Goal: Use online tool/utility: Utilize a website feature to perform a specific function

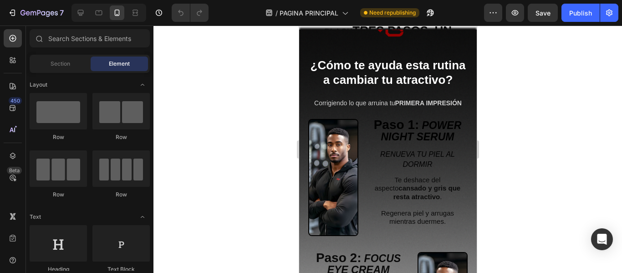
scroll to position [1230, 0]
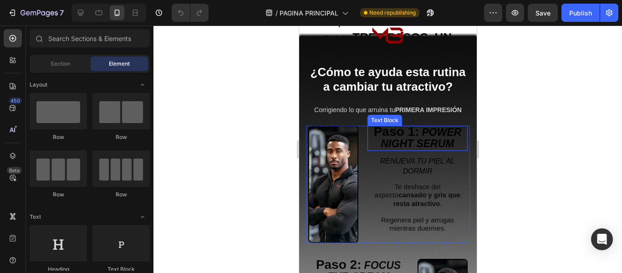
click at [394, 129] on img at bounding box center [388, 151] width 164 height 164
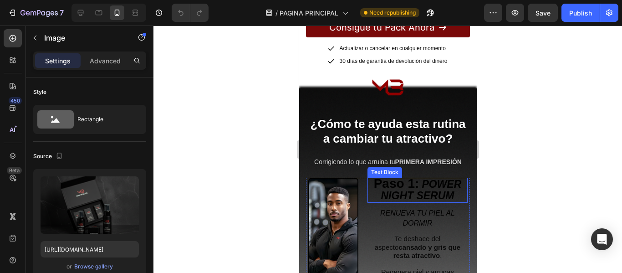
scroll to position [1639, 0]
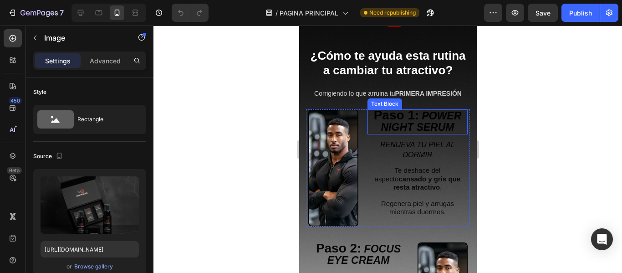
click at [392, 118] on span "Paso 1:" at bounding box center [396, 115] width 46 height 14
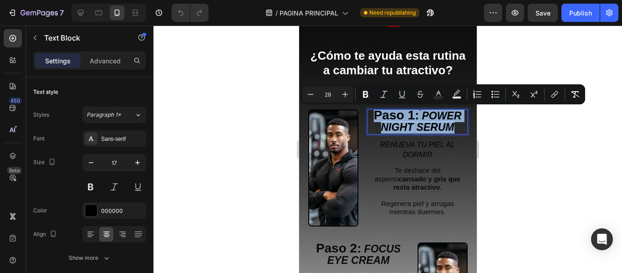
click at [393, 117] on span "Paso 1:" at bounding box center [396, 115] width 46 height 14
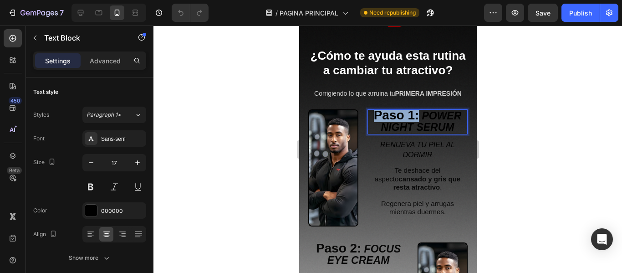
drag, startPoint x: 370, startPoint y: 116, endPoint x: 412, endPoint y: 118, distance: 42.0
click at [412, 118] on span "Paso 1:" at bounding box center [396, 115] width 46 height 14
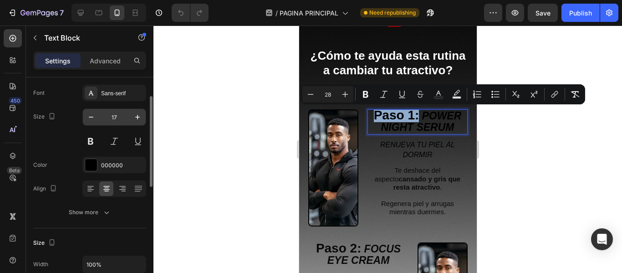
scroll to position [91, 0]
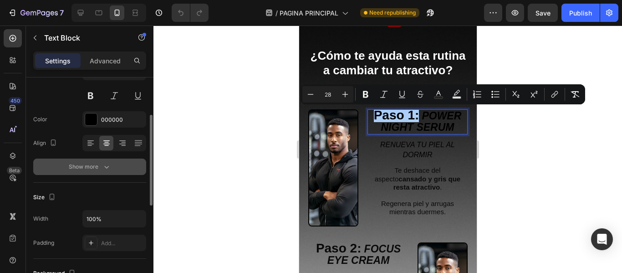
click at [97, 167] on div "Show more" at bounding box center [90, 166] width 42 height 9
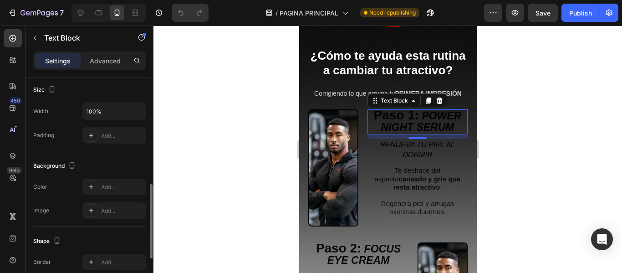
scroll to position [364, 0]
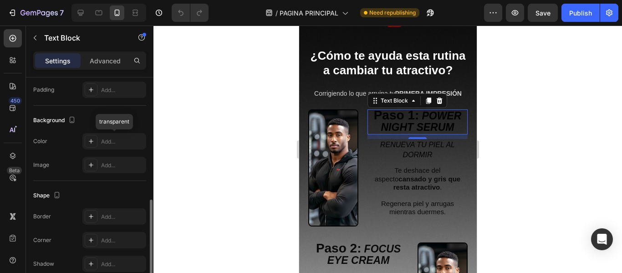
click at [117, 140] on div "Add..." at bounding box center [122, 142] width 43 height 8
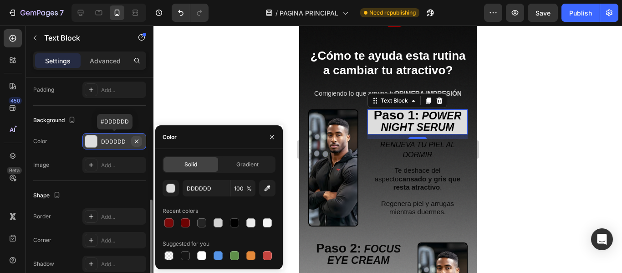
click at [135, 141] on icon "button" at bounding box center [136, 141] width 7 height 7
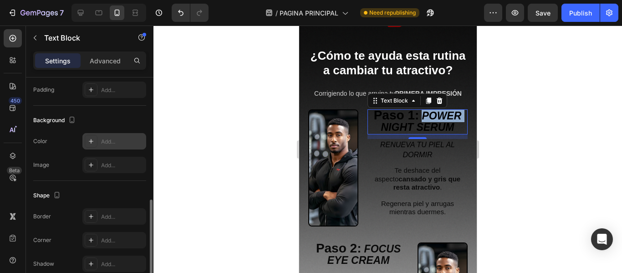
click at [418, 118] on strong "POWER NIGHT SERUM" at bounding box center [421, 121] width 81 height 23
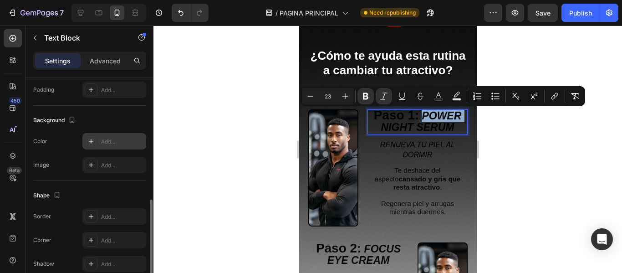
click at [418, 118] on strong "POWER NIGHT SERUM" at bounding box center [421, 121] width 81 height 23
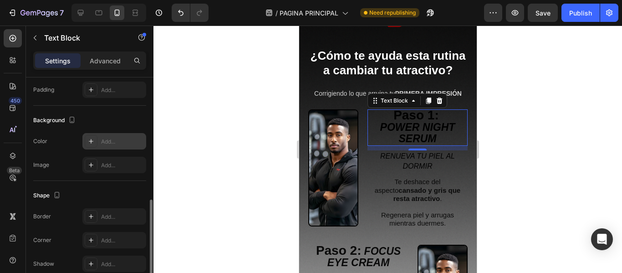
click at [506, 122] on div at bounding box center [387, 149] width 469 height 247
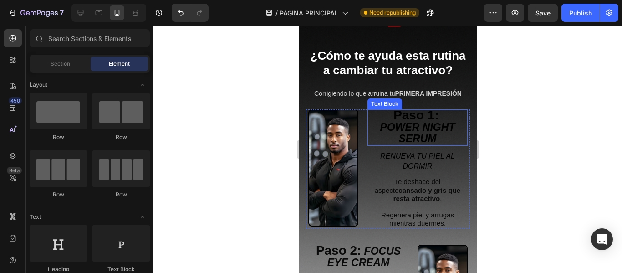
click at [417, 135] on strong "POWER NIGHT SERUM" at bounding box center [417, 132] width 75 height 23
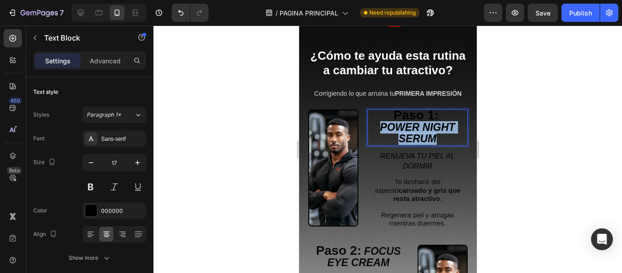
click at [417, 135] on strong "POWER NIGHT SERUM" at bounding box center [417, 132] width 75 height 23
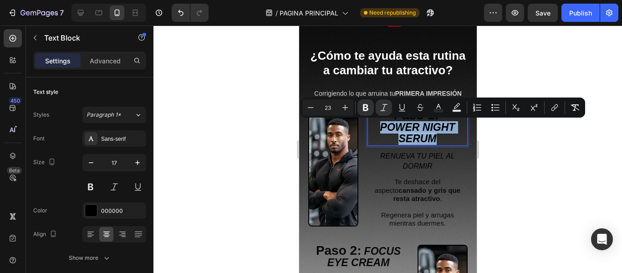
click at [426, 138] on strong "POWER NIGHT SERUM" at bounding box center [417, 132] width 75 height 23
drag, startPoint x: 437, startPoint y: 139, endPoint x: 449, endPoint y: 142, distance: 12.2
click at [437, 139] on p "POWER NIGHT SERUM" at bounding box center [417, 133] width 98 height 23
click at [510, 147] on div at bounding box center [387, 149] width 469 height 247
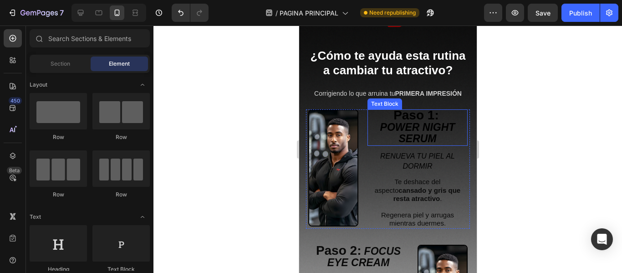
click at [403, 118] on span "Paso 1:" at bounding box center [416, 115] width 46 height 14
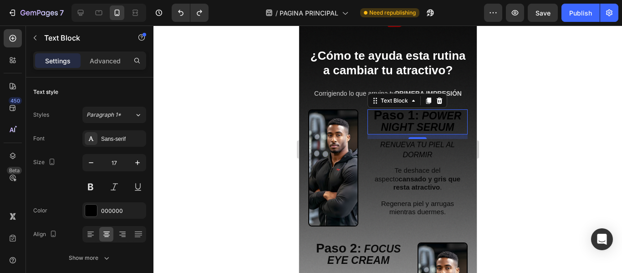
copy strong "POWER NIGHT SERUM"
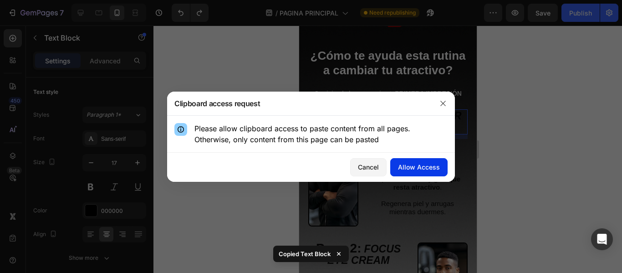
click at [430, 166] on div "Allow Access" at bounding box center [419, 167] width 42 height 10
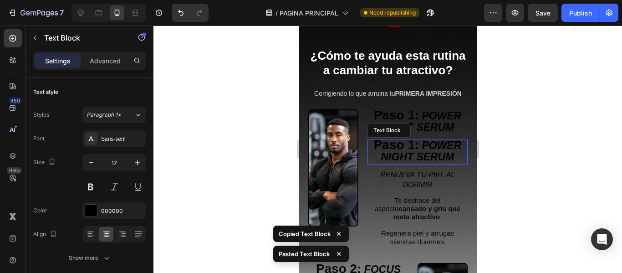
scroll to position [318, 0]
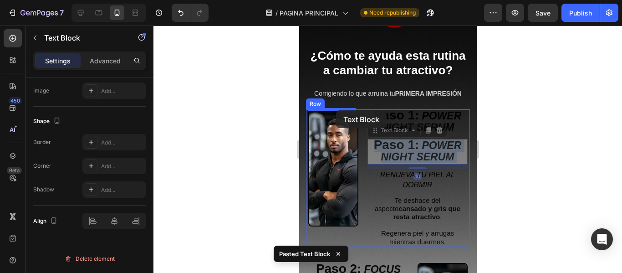
drag, startPoint x: 408, startPoint y: 150, endPoint x: 336, endPoint y: 110, distance: 82.8
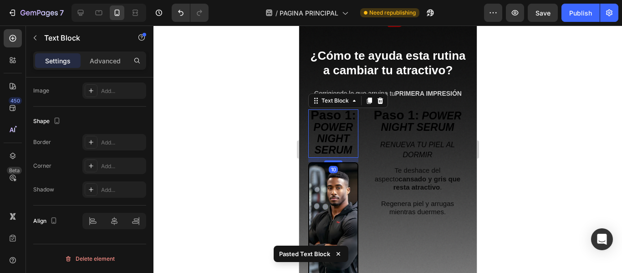
click at [337, 129] on strong "POWER NIGHT SERUM" at bounding box center [333, 138] width 40 height 35
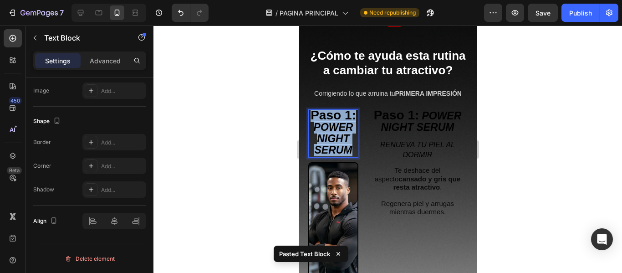
click at [337, 129] on strong "POWER NIGHT SERUM" at bounding box center [333, 138] width 40 height 35
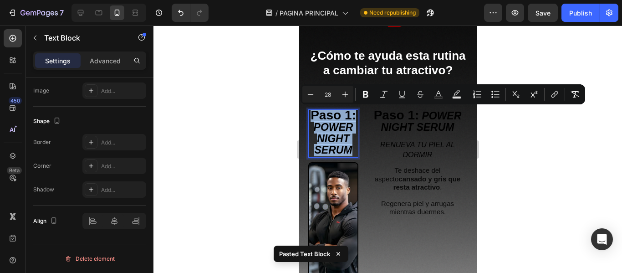
drag, startPoint x: 340, startPoint y: 139, endPoint x: 347, endPoint y: 151, distance: 14.1
click at [341, 141] on strong "POWER NIGHT SERUM" at bounding box center [333, 138] width 40 height 35
click at [348, 152] on strong "POWER NIGHT SERUM" at bounding box center [333, 138] width 40 height 35
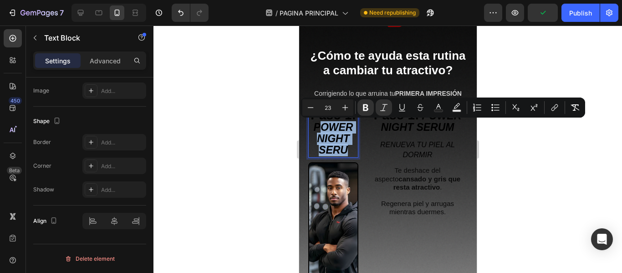
click at [316, 127] on p "Paso 1: POWER NIGHT SERU" at bounding box center [333, 133] width 48 height 46
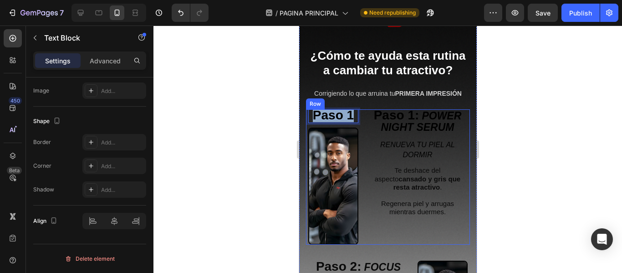
drag, startPoint x: 312, startPoint y: 116, endPoint x: 356, endPoint y: 118, distance: 43.3
click at [356, 118] on div "Paso 1: POWER NIGHT SERUM Text Block RENUEVA TU PIEL AL DORMIR Text Block Te de…" at bounding box center [388, 176] width 164 height 135
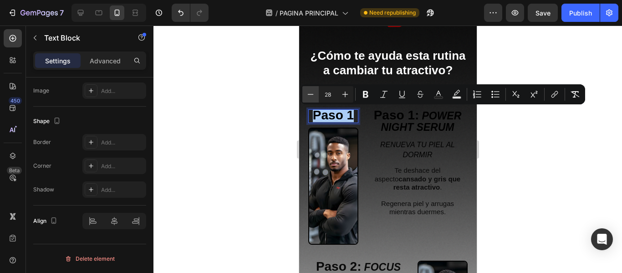
click at [317, 95] on button "Minus" at bounding box center [310, 94] width 16 height 16
click at [314, 96] on icon "Editor contextual toolbar" at bounding box center [310, 94] width 9 height 9
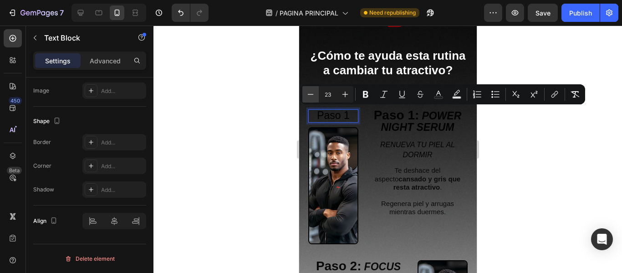
click at [314, 96] on icon "Editor contextual toolbar" at bounding box center [310, 94] width 9 height 9
type input "20"
click at [346, 114] on div "Paso 1" at bounding box center [333, 115] width 50 height 13
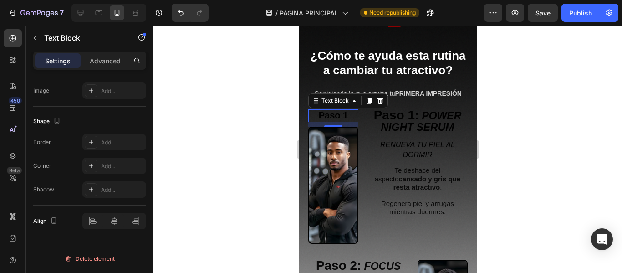
click at [255, 121] on div at bounding box center [387, 149] width 469 height 247
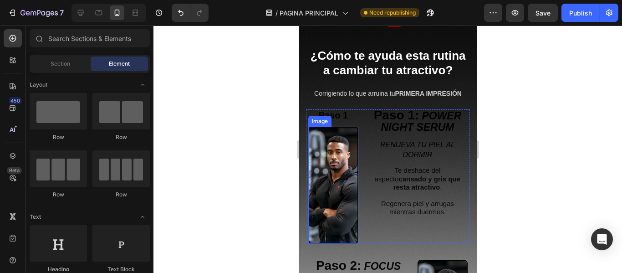
click at [341, 118] on span "Paso 1" at bounding box center [332, 115] width 29 height 10
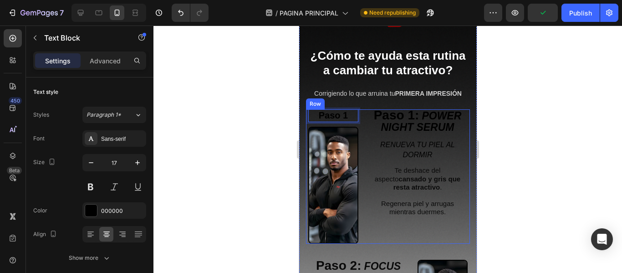
click at [280, 126] on div at bounding box center [387, 149] width 469 height 247
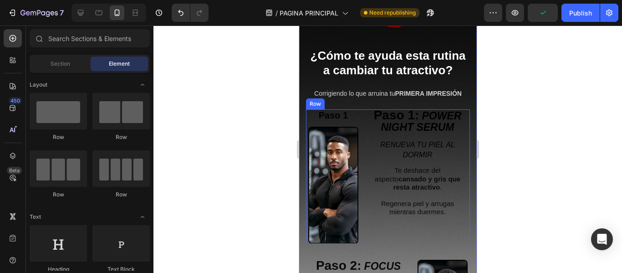
click at [338, 117] on span "Paso 1" at bounding box center [332, 115] width 29 height 10
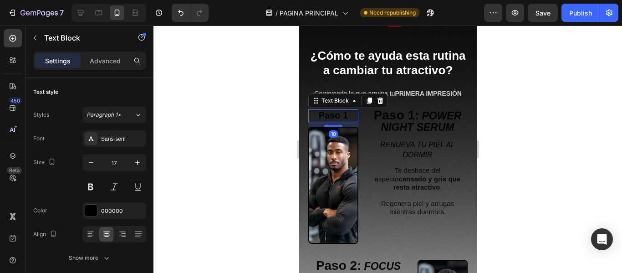
drag, startPoint x: 335, startPoint y: 125, endPoint x: 316, endPoint y: 115, distance: 21.4
click at [336, 115] on div "Paso 1 Text Block 10" at bounding box center [333, 115] width 50 height 13
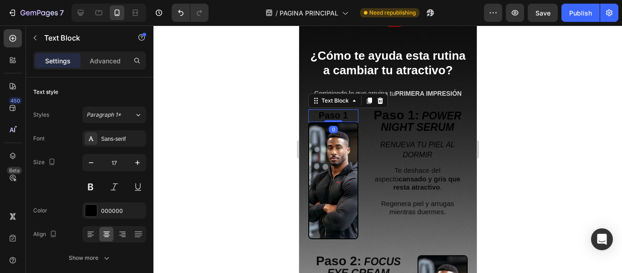
click at [259, 115] on div at bounding box center [387, 149] width 469 height 247
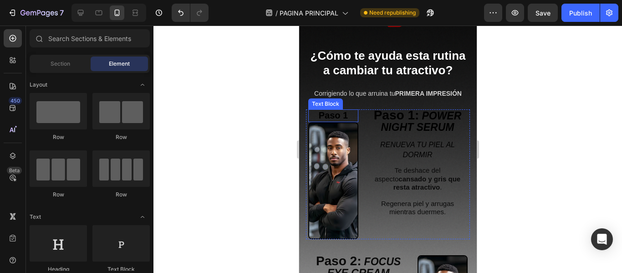
click at [336, 116] on span "Paso 1" at bounding box center [332, 115] width 29 height 10
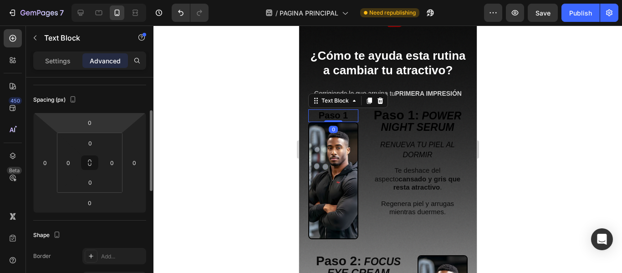
scroll to position [228, 0]
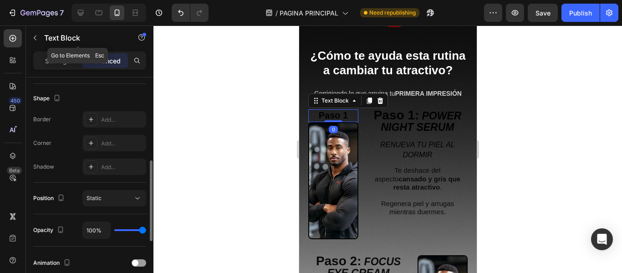
click at [56, 51] on div "Text Block" at bounding box center [78, 39] width 104 height 26
click at [61, 64] on p "Settings" at bounding box center [58, 61] width 26 height 10
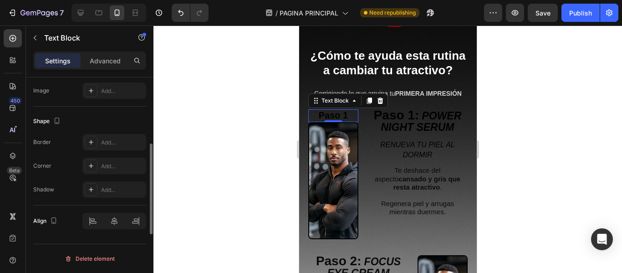
scroll to position [273, 0]
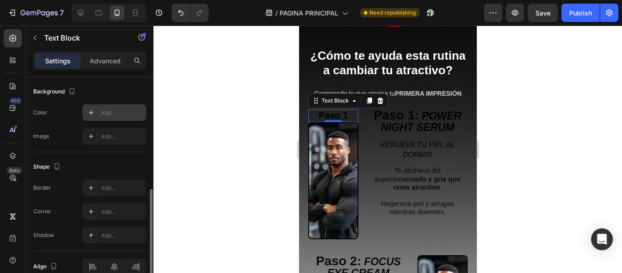
click at [110, 112] on div "Add..." at bounding box center [122, 113] width 43 height 8
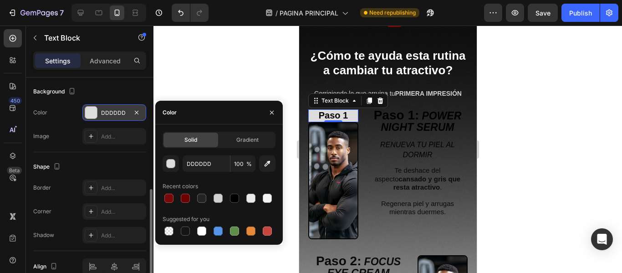
click at [133, 89] on div "Background" at bounding box center [89, 91] width 113 height 15
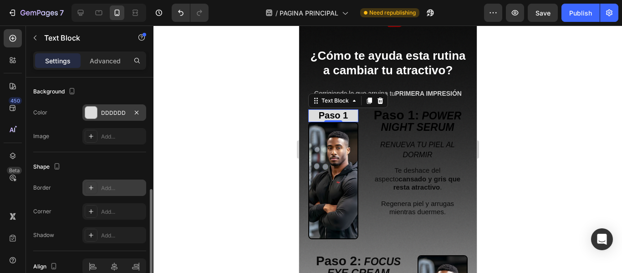
click at [95, 187] on div at bounding box center [91, 187] width 13 height 13
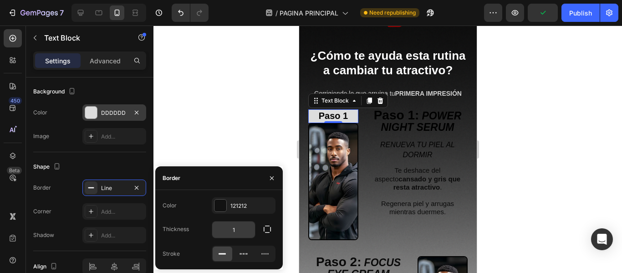
click at [243, 229] on input "1" at bounding box center [233, 229] width 43 height 16
click at [137, 188] on icon "button" at bounding box center [137, 187] width 4 height 4
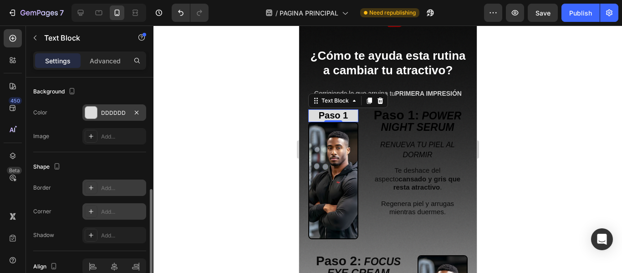
click at [96, 210] on div at bounding box center [91, 211] width 13 height 13
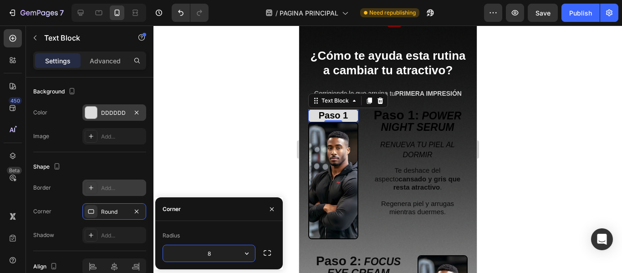
click at [202, 173] on div at bounding box center [387, 149] width 469 height 247
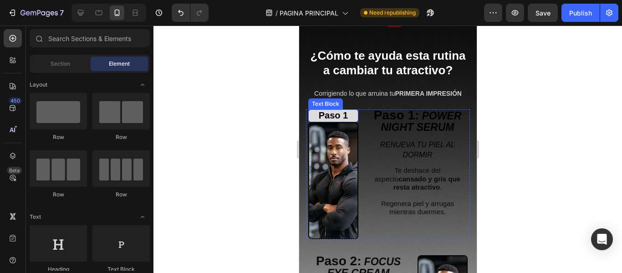
click at [337, 113] on span "Paso 1" at bounding box center [332, 115] width 29 height 10
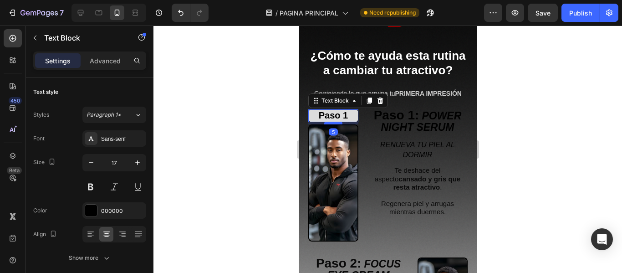
drag, startPoint x: 335, startPoint y: 121, endPoint x: 510, endPoint y: 150, distance: 178.2
click at [334, 123] on div at bounding box center [333, 123] width 18 height 3
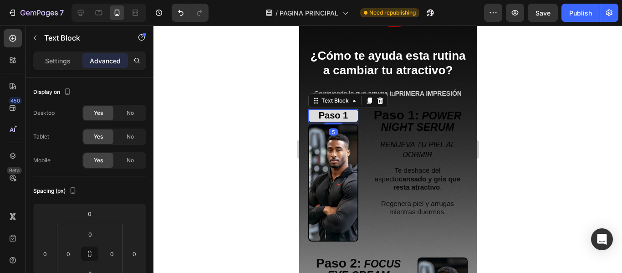
click at [209, 125] on div at bounding box center [387, 149] width 469 height 247
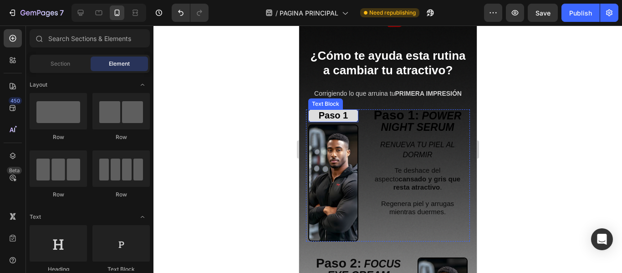
click at [340, 116] on span "Paso 1" at bounding box center [332, 115] width 29 height 10
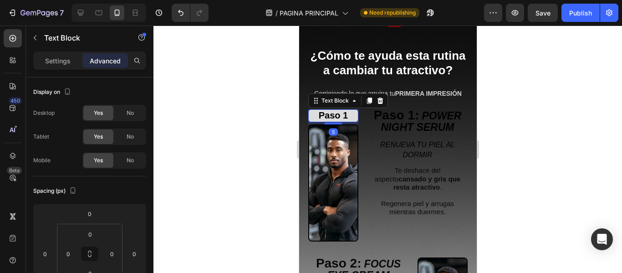
scroll to position [228, 0]
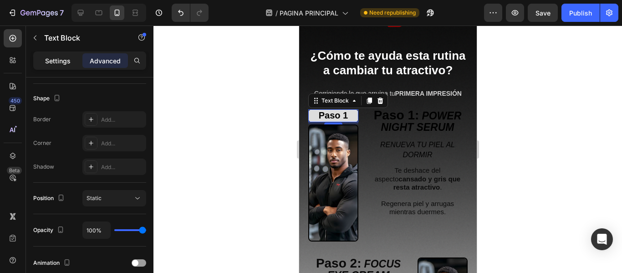
click at [62, 59] on p "Settings" at bounding box center [58, 61] width 26 height 10
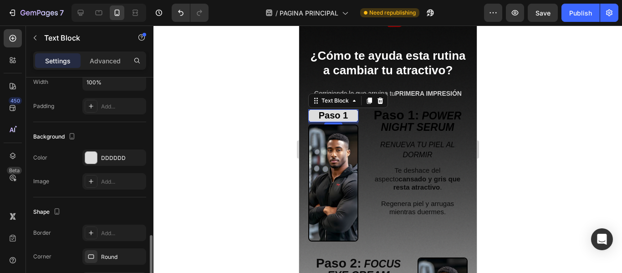
scroll to position [318, 0]
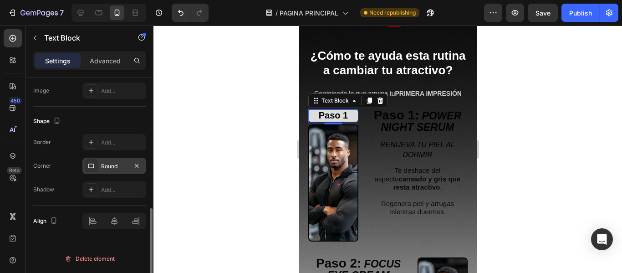
click at [111, 165] on div "Round" at bounding box center [114, 166] width 26 height 8
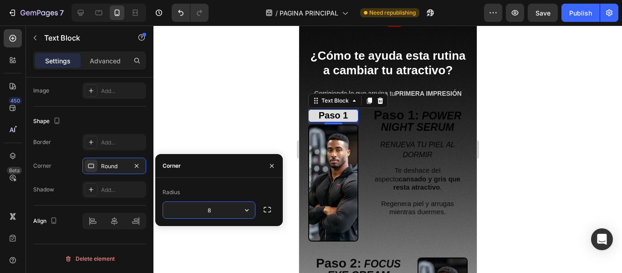
click at [217, 214] on input "8" at bounding box center [209, 210] width 92 height 16
type input "20"
click at [223, 114] on div at bounding box center [387, 149] width 469 height 247
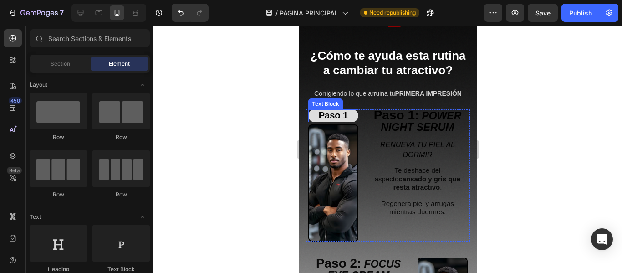
click at [338, 114] on span "Paso 1" at bounding box center [332, 115] width 29 height 10
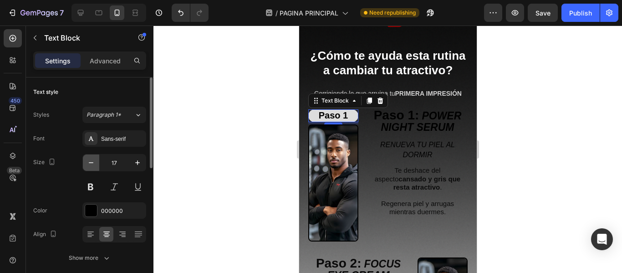
click at [91, 163] on icon "button" at bounding box center [91, 162] width 9 height 9
type input "16"
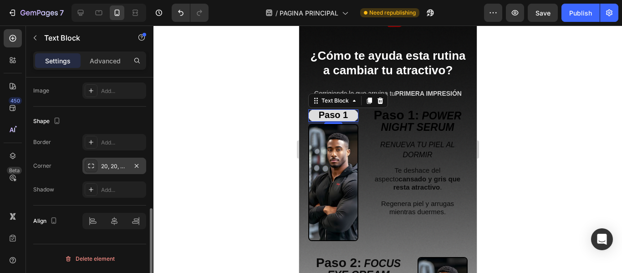
click at [118, 165] on div "20, 20, 20, 20" at bounding box center [114, 166] width 26 height 8
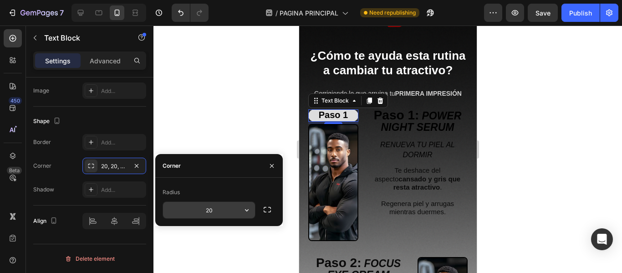
click at [214, 209] on input "20" at bounding box center [209, 210] width 92 height 16
type input "40"
click at [229, 132] on div at bounding box center [387, 149] width 469 height 247
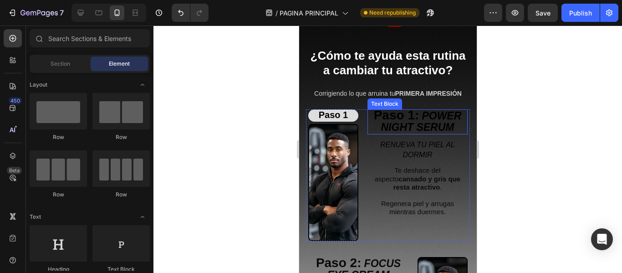
click at [398, 117] on span "Paso 1:" at bounding box center [396, 115] width 46 height 14
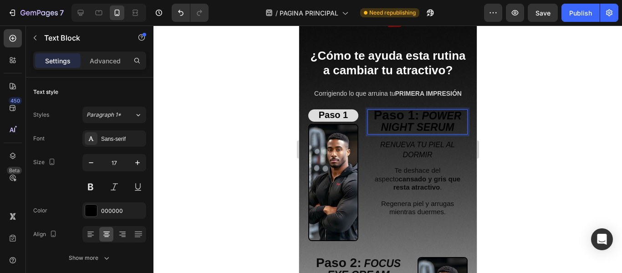
click at [408, 118] on span "Paso 1:" at bounding box center [396, 115] width 46 height 14
click at [414, 116] on p "Paso 1: POWER NIGHT SERUM" at bounding box center [417, 121] width 98 height 23
click at [381, 116] on strong "POWER NIGHT SERUM" at bounding box center [418, 120] width 75 height 23
click at [506, 117] on div at bounding box center [387, 149] width 469 height 247
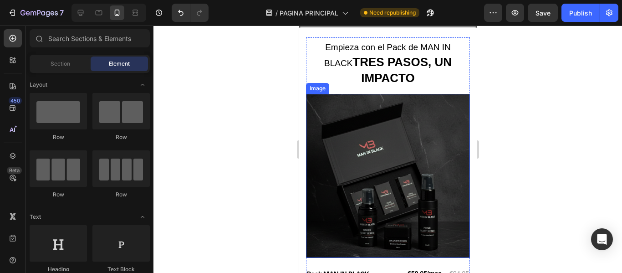
scroll to position [1240, 0]
